Goal: Check status: Check status

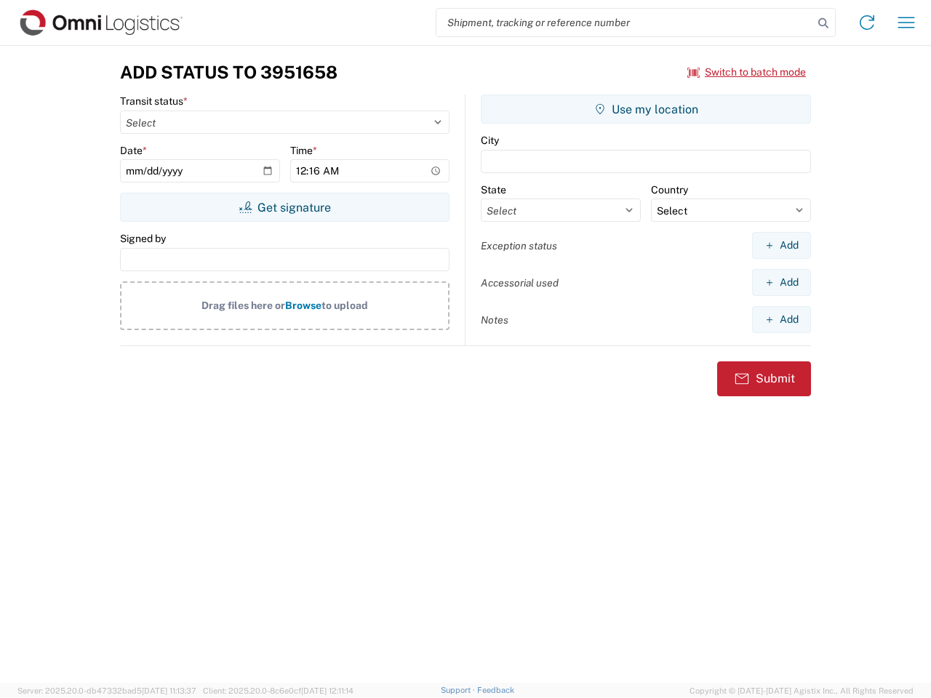
click at [625, 23] on input "search" at bounding box center [624, 23] width 377 height 28
click at [823, 23] on icon at bounding box center [823, 23] width 20 height 20
click at [867, 23] on icon at bounding box center [866, 22] width 23 height 23
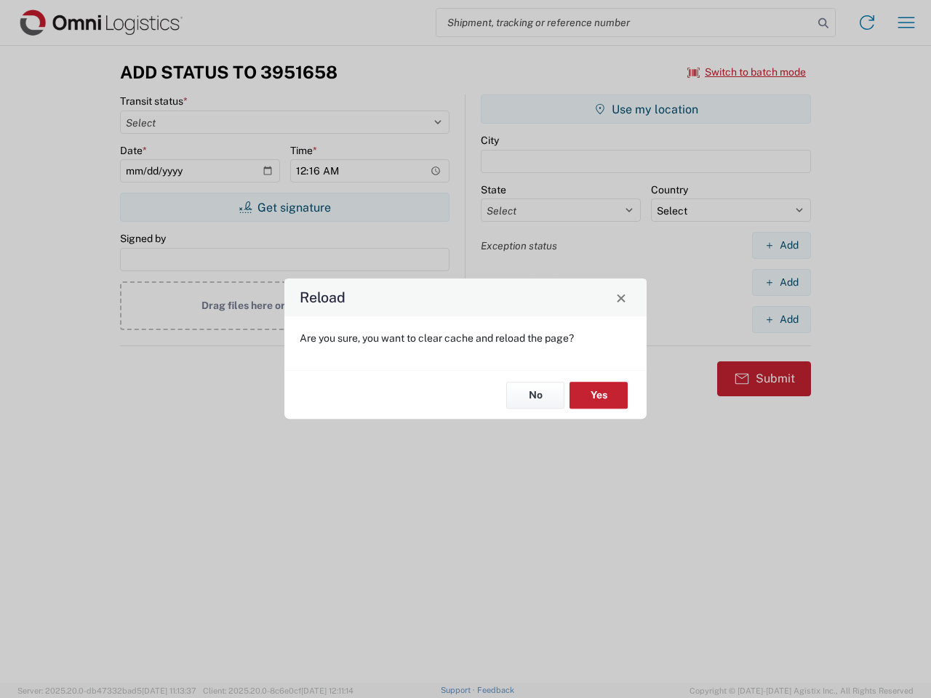
click at [747, 72] on div "Reload Are you sure, you want to clear cache and reload the page? No Yes" at bounding box center [465, 349] width 931 height 698
click at [284, 207] on div "Reload Are you sure, you want to clear cache and reload the page? No Yes" at bounding box center [465, 349] width 931 height 698
click at [646, 109] on div "Reload Are you sure, you want to clear cache and reload the page? No Yes" at bounding box center [465, 349] width 931 height 698
click at [781, 245] on div "Reload Are you sure, you want to clear cache and reload the page? No Yes" at bounding box center [465, 349] width 931 height 698
click at [781, 282] on div "Reload Are you sure, you want to clear cache and reload the page? No Yes" at bounding box center [465, 349] width 931 height 698
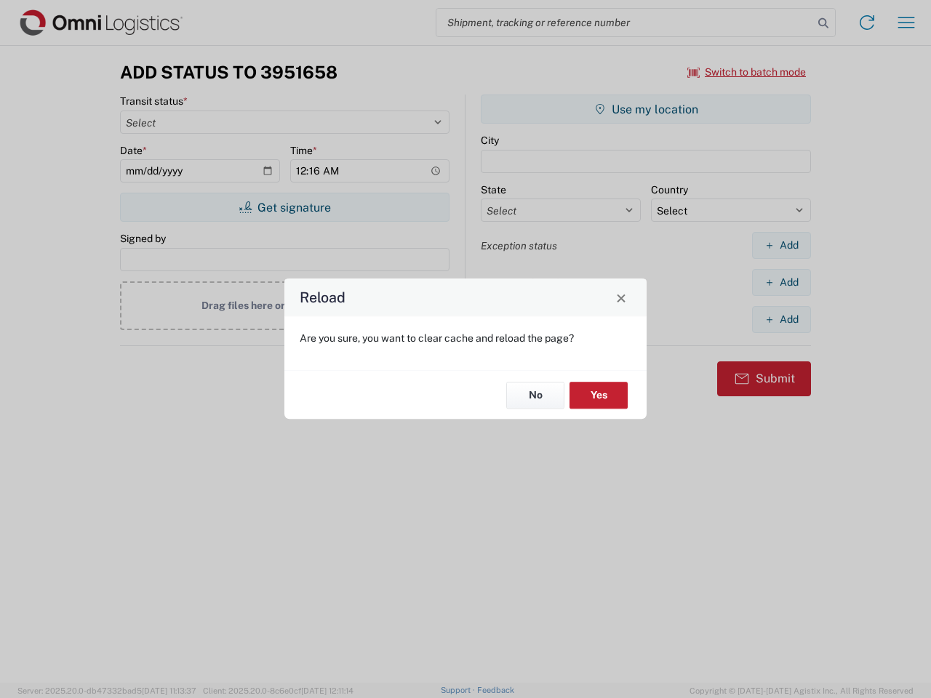
click at [781, 319] on div "Reload Are you sure, you want to clear cache and reload the page? No Yes" at bounding box center [465, 349] width 931 height 698
